Goal: Task Accomplishment & Management: Manage account settings

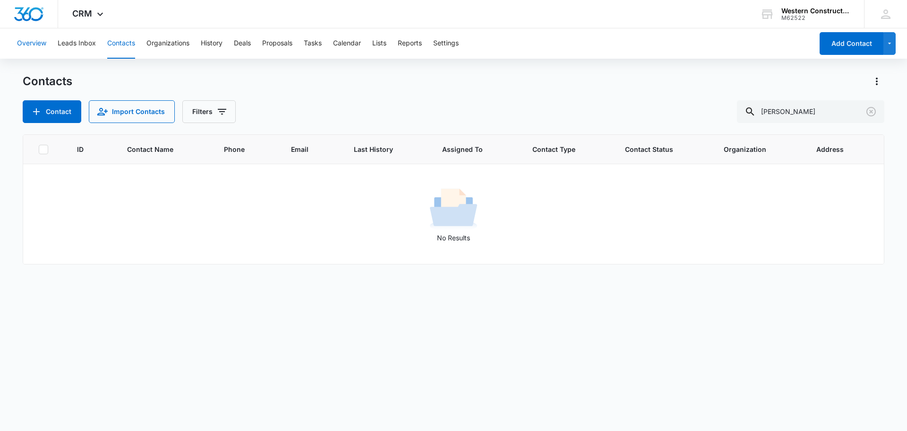
click at [26, 48] on button "Overview" at bounding box center [31, 43] width 29 height 30
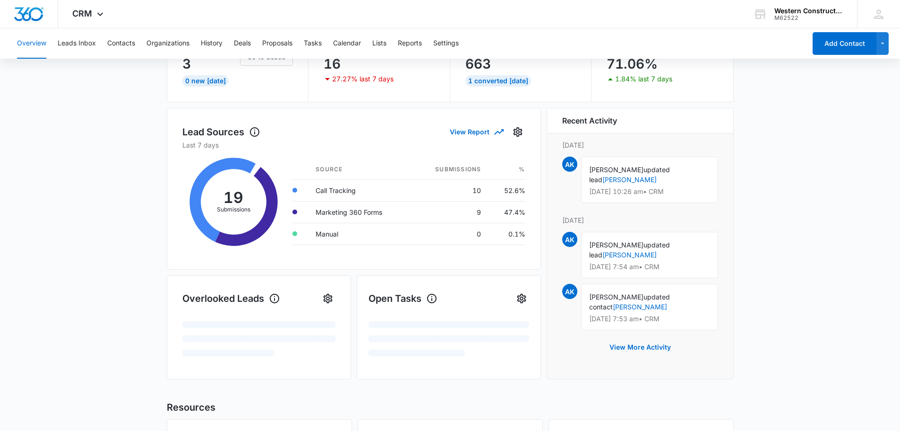
scroll to position [189, 0]
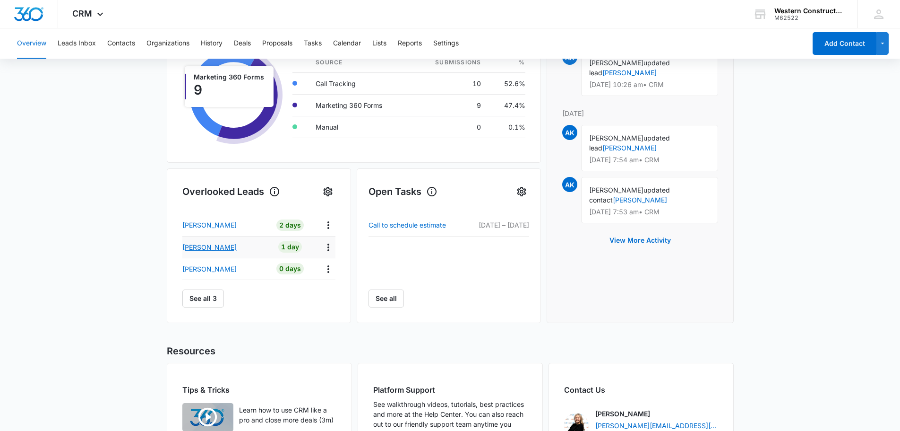
click at [224, 249] on p "[PERSON_NAME]" at bounding box center [209, 247] width 54 height 10
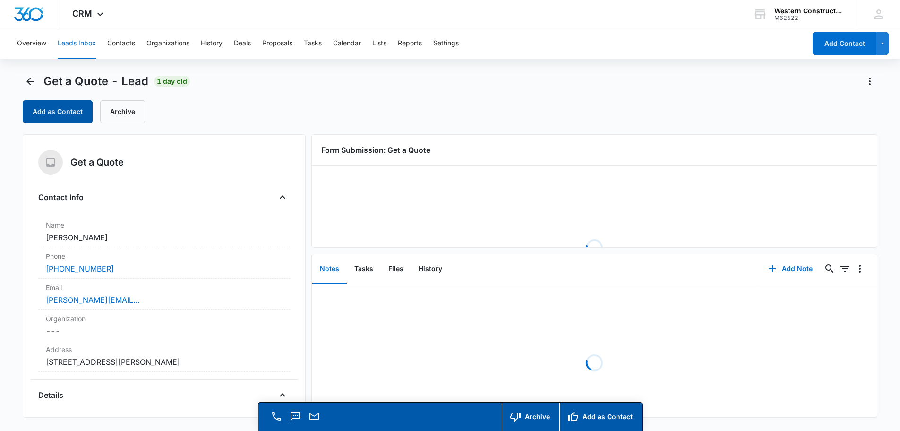
click at [67, 119] on button "Add as Contact" at bounding box center [58, 111] width 70 height 23
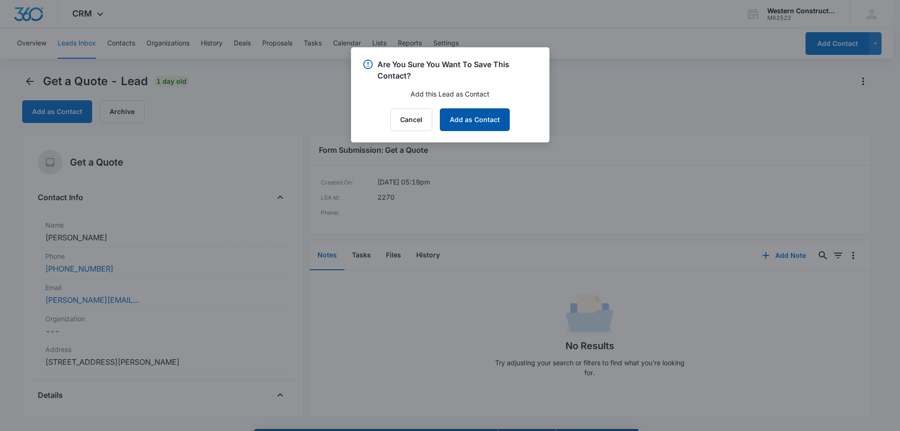
click at [467, 127] on button "Add as Contact" at bounding box center [475, 119] width 70 height 23
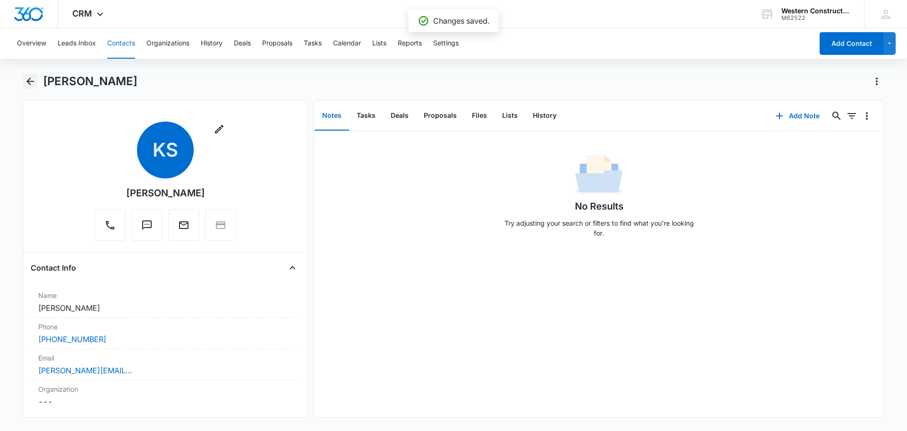
click at [26, 79] on icon "Back" at bounding box center [30, 81] width 11 height 11
